Goal: Ask a question

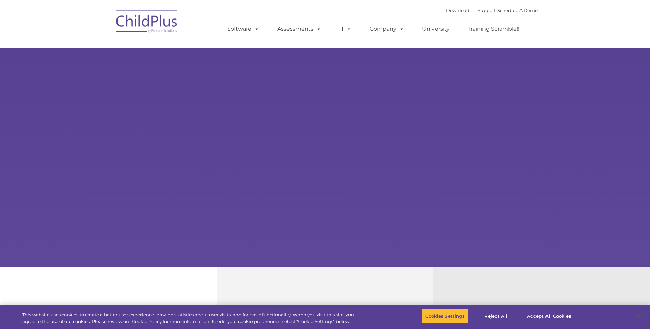
select select "MEDIUM"
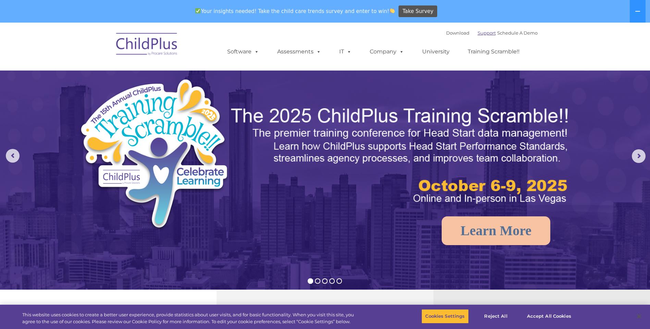
click at [477, 33] on link "Support" at bounding box center [486, 32] width 18 height 5
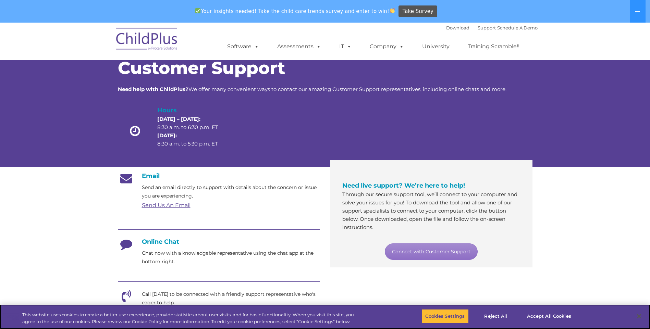
scroll to position [15, 0]
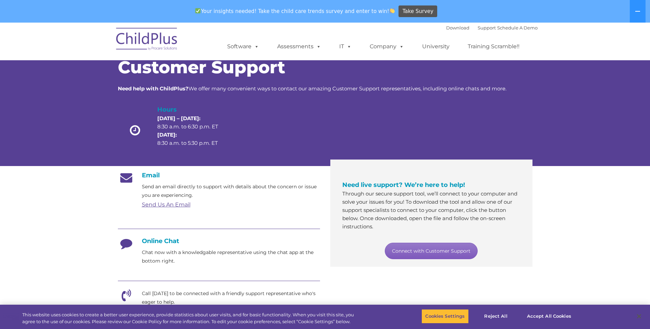
click at [428, 253] on link "Connect with Customer Support" at bounding box center [431, 251] width 93 height 16
